Goal: Task Accomplishment & Management: Manage account settings

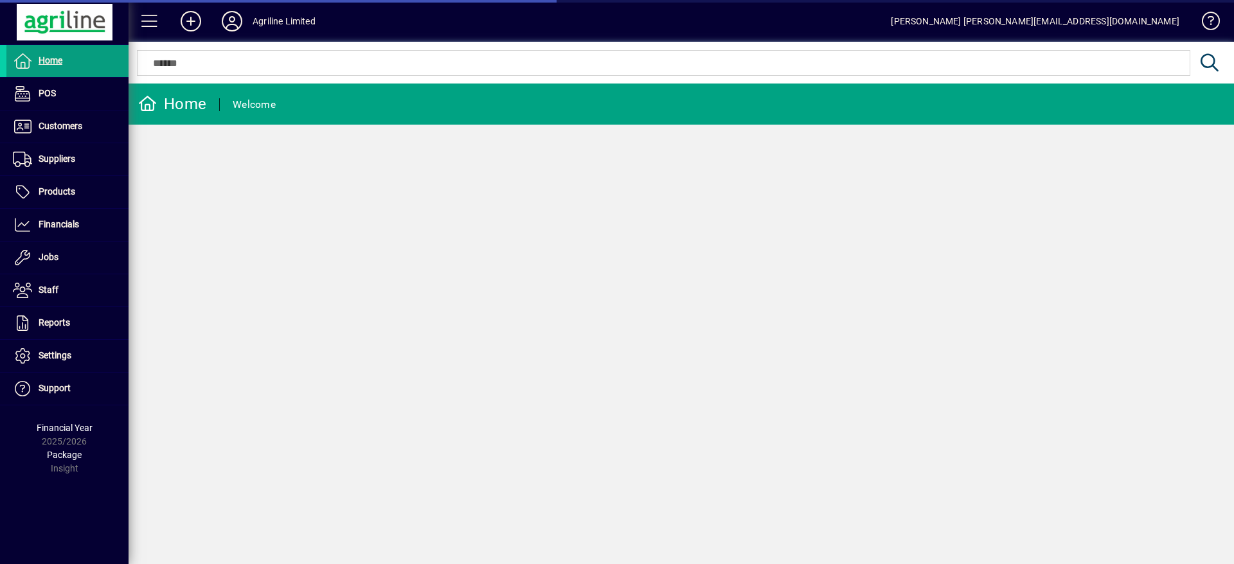
click at [73, 190] on span "Products" at bounding box center [57, 191] width 37 height 10
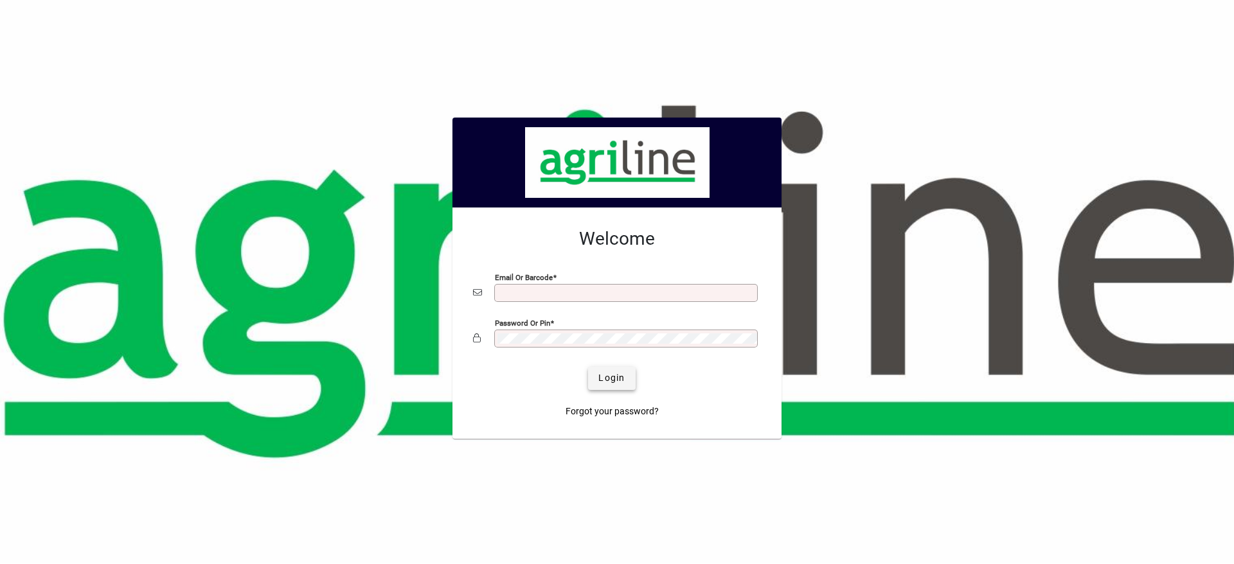
type input "**********"
click at [619, 378] on span "Login" at bounding box center [611, 377] width 26 height 13
